Goal: Transaction & Acquisition: Obtain resource

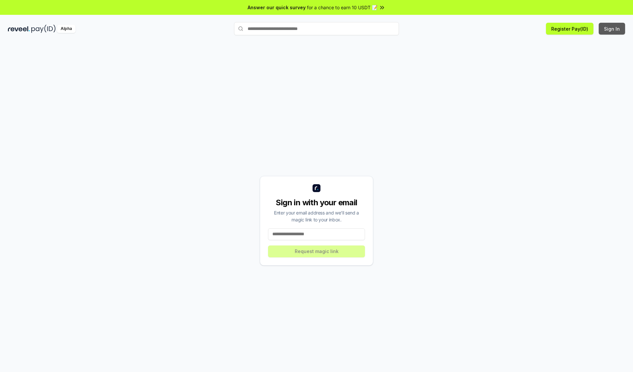
click at [613, 29] on button "Sign In" at bounding box center [612, 29] width 26 height 12
type input "**********"
click at [317, 251] on button "Request magic link" at bounding box center [316, 252] width 97 height 12
